Goal: Task Accomplishment & Management: Manage account settings

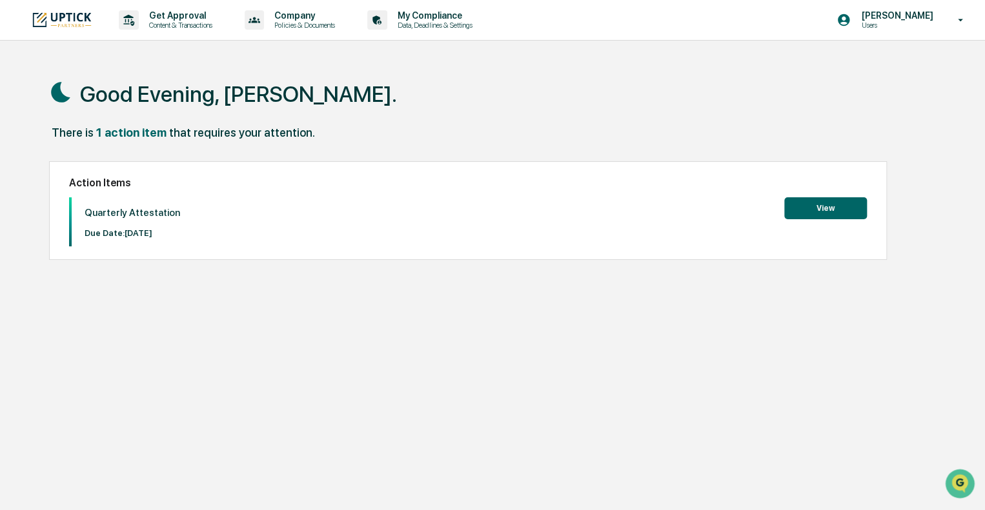
click at [823, 203] on button "View" at bounding box center [825, 208] width 83 height 22
click at [965, 25] on icon at bounding box center [960, 20] width 23 height 12
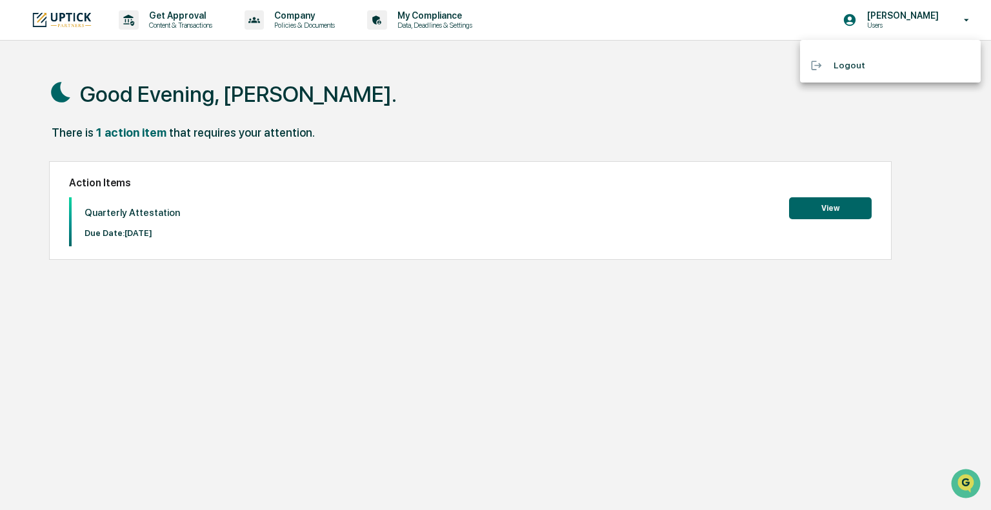
click at [861, 68] on li "Logout" at bounding box center [890, 66] width 181 height 24
